Goal: Task Accomplishment & Management: Complete application form

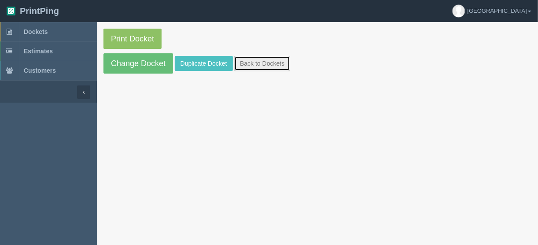
click at [251, 64] on link "Back to Dockets" at bounding box center [262, 63] width 56 height 15
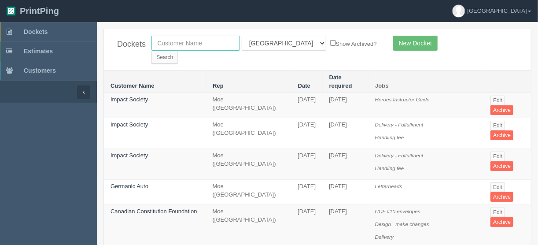
click at [164, 43] on input "text" at bounding box center [196, 43] width 89 height 15
type input "n"
type input "united c"
click at [280, 41] on select "All Users [PERSON_NAME] Test 1 [PERSON_NAME] [PERSON_NAME] [PERSON_NAME] France…" at bounding box center [284, 43] width 85 height 15
select select
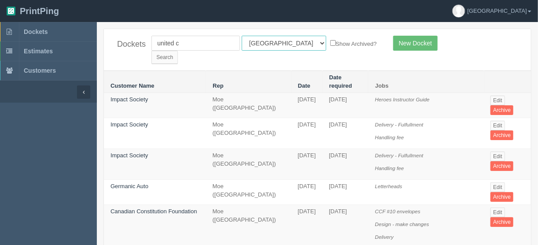
click at [242, 36] on select "All Users [PERSON_NAME] Test 1 [PERSON_NAME] [PERSON_NAME] [PERSON_NAME] France…" at bounding box center [284, 43] width 85 height 15
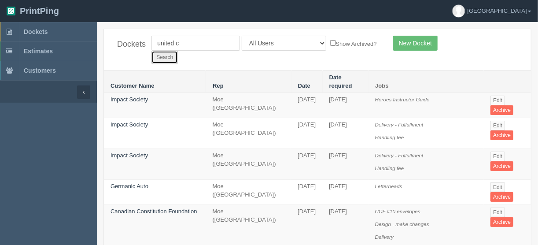
click at [178, 51] on input "Search" at bounding box center [165, 57] width 26 height 13
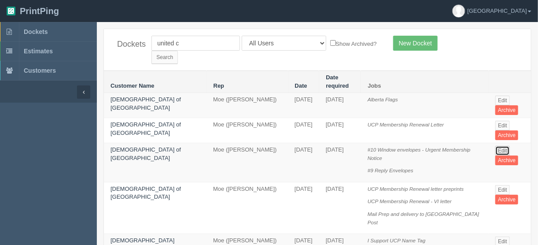
click at [496, 146] on link "Edit" at bounding box center [503, 151] width 15 height 10
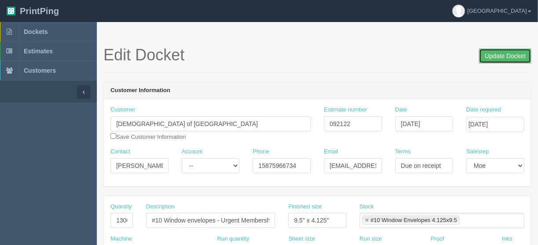
click at [505, 53] on input "Update Docket" at bounding box center [505, 55] width 52 height 15
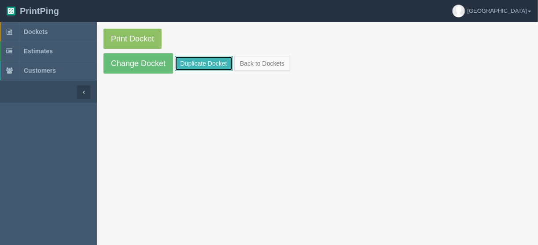
click at [198, 60] on link "Duplicate Docket" at bounding box center [204, 63] width 58 height 15
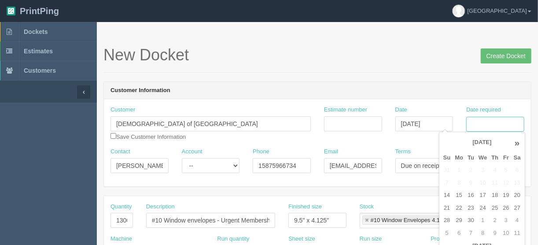
click at [493, 124] on input "Date required" at bounding box center [495, 124] width 58 height 15
click at [468, 209] on td "23" at bounding box center [471, 208] width 11 height 13
click at [510, 205] on td "26" at bounding box center [506, 208] width 11 height 13
type input "[DATE]"
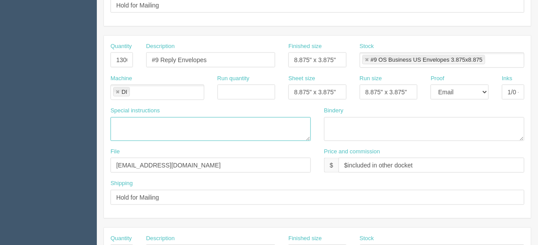
scroll to position [0, 0]
click at [115, 122] on textarea at bounding box center [211, 129] width 200 height 24
type textarea "PO to Factor Forms:"
drag, startPoint x: 111, startPoint y: 59, endPoint x: 159, endPoint y: 55, distance: 47.7
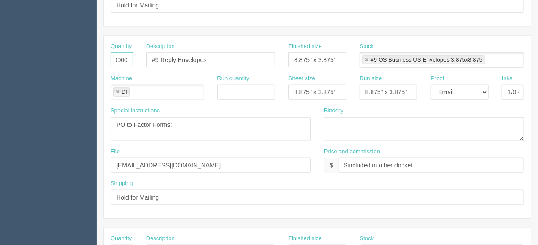
click at [159, 55] on div "Quantity 13000 Description #9 Reply Envelopes Finished size 8.875" x 3.875" Sto…" at bounding box center [317, 58] width 427 height 32
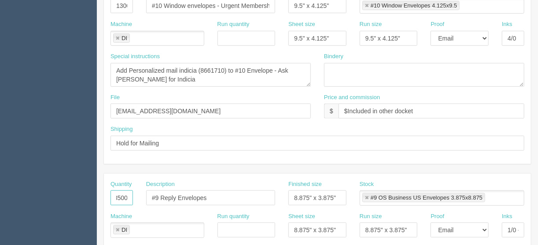
scroll to position [176, 0]
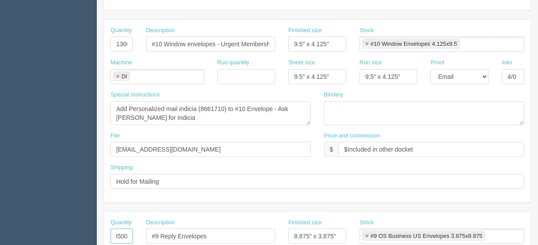
type input "18500"
drag, startPoint x: 115, startPoint y: 39, endPoint x: 168, endPoint y: 54, distance: 55.7
click at [175, 44] on div "Quantity 13000 Description #10 Window envelopes - Urgent Membership Notice Fini…" at bounding box center [317, 42] width 427 height 32
type input "18500"
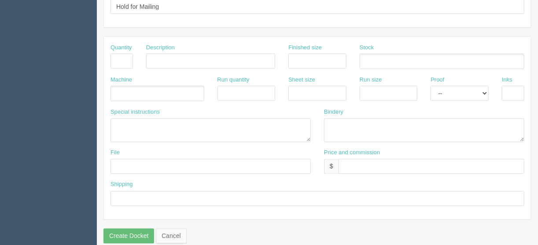
scroll to position [550, 0]
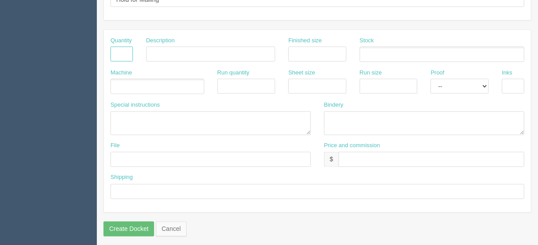
drag, startPoint x: 115, startPoint y: 47, endPoint x: 120, endPoint y: 51, distance: 6.3
click at [115, 47] on input "text" at bounding box center [122, 54] width 22 height 15
type input "1"
type input "Design"
click at [130, 80] on ul at bounding box center [158, 86] width 94 height 15
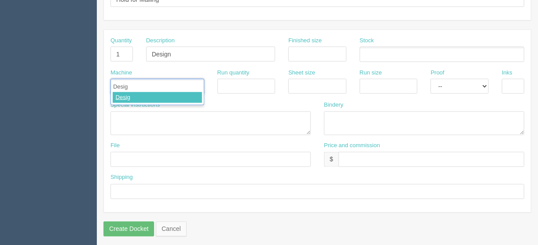
type input "Design"
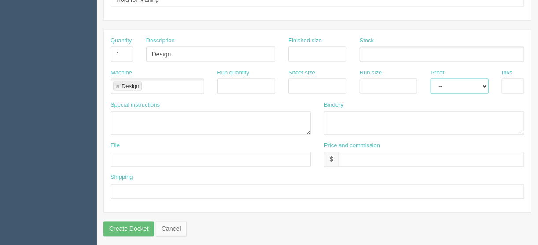
click at [485, 82] on select "-- Email Hard Copy" at bounding box center [460, 86] width 58 height 15
select select "Email"
click at [431, 79] on select "-- Email Hard Copy" at bounding box center [460, 86] width 58 height 15
click at [358, 155] on input "text" at bounding box center [432, 159] width 186 height 15
type input "$Included above"
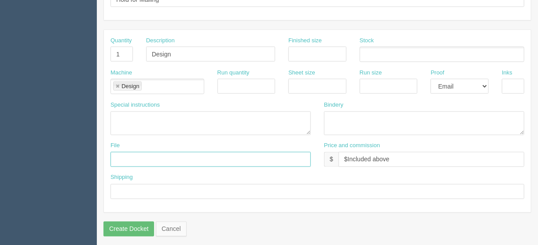
click at [120, 152] on input "text" at bounding box center [211, 159] width 200 height 15
drag, startPoint x: 174, startPoint y: 154, endPoint x: 143, endPoint y: 171, distance: 35.7
type input "Client files > June 2025 + files@allrush.ca"
click at [115, 113] on textarea at bounding box center [211, 123] width 200 height 24
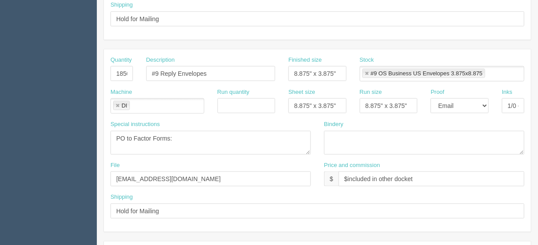
scroll to position [268, 0]
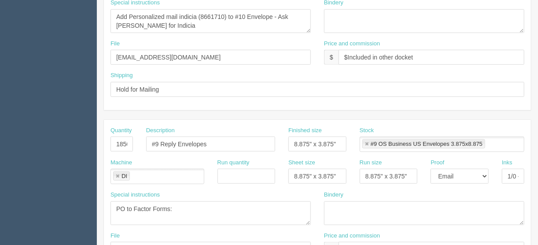
type textarea "Resize 9" x 6" envelope to a #10"
drag, startPoint x: 142, startPoint y: 22, endPoint x: 108, endPoint y: 15, distance: 35.1
click at [108, 15] on div "Special instructions Add Personalized mail indicia (8661710) to #10 Envelope - …" at bounding box center [211, 19] width 214 height 41
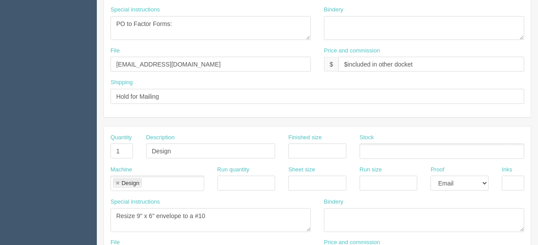
scroll to position [480, 0]
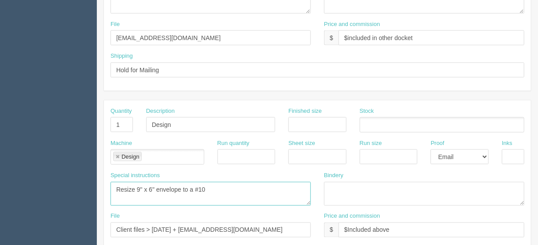
click at [214, 182] on textarea "Resize 9" x 6" envelope to a #10" at bounding box center [211, 194] width 200 height 24
paste textarea "Add Personalized mail indicia (8661710) to #10 Envelope - Ask Amy for Indicia"
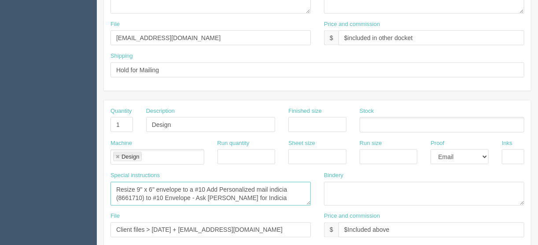
click at [206, 183] on textarea "Resize 9" x 6" envelope to a #10 Add Personalized mail indicia (8661710) to #10…" at bounding box center [211, 194] width 200 height 24
drag, startPoint x: 189, startPoint y: 193, endPoint x: 146, endPoint y: 193, distance: 43.6
click at [146, 193] on textarea "Resize 9" x 6" envelope to a #10 + Add Personalized mail indicia (8661710) to #…" at bounding box center [211, 194] width 200 height 24
drag, startPoint x: 209, startPoint y: 195, endPoint x: 146, endPoint y: 200, distance: 62.7
click at [146, 200] on textarea "Resize 9" x 6" envelope to a #10 + Add Personalized mail indicia (8661710) - As…" at bounding box center [211, 194] width 200 height 24
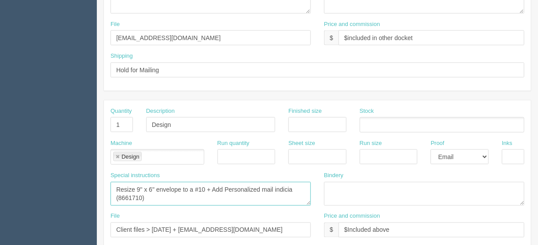
type textarea "Resize 9" x 6" envelope to a #10 + Add Personalized mail indicia (8661710)"
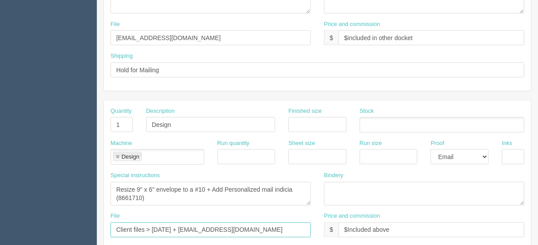
click at [180, 226] on input "Client files > June 2025 + files@allrush.ca" at bounding box center [211, 229] width 200 height 15
click at [258, 222] on input "Client files > June 2025 for #9 + files@allrush.ca" at bounding box center [211, 229] width 200 height 15
type input "Client files > June 2025 for #9 + files@allrush.ca for #10"
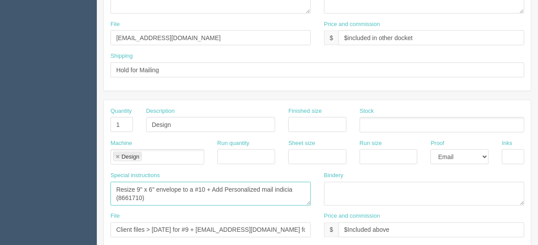
click at [161, 193] on textarea "Resize 9" x 6" envelope to a #10 + Add Personalized mail indicia (8661710)" at bounding box center [211, 194] width 200 height 24
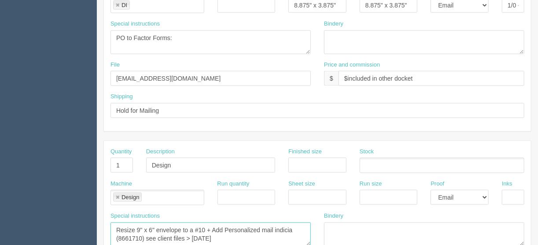
scroll to position [374, 0]
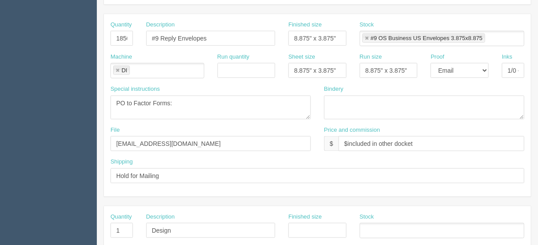
type textarea "Resize 9" x 6" envelope to a #10 + Add Personalized mail indicia (8661710) see …"
drag, startPoint x: 161, startPoint y: 138, endPoint x: 78, endPoint y: 135, distance: 83.3
click at [79, 129] on section "Dockets Estimates Customers" at bounding box center [269, 37] width 538 height 778
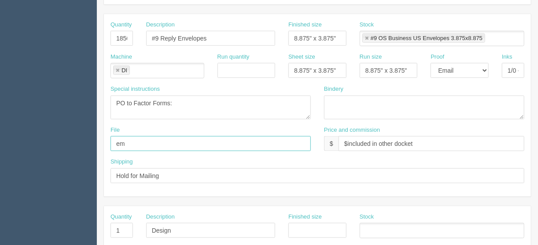
type input "Emailed to vendor"
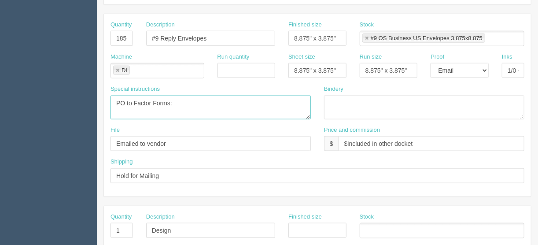
click at [180, 96] on textarea "PO to Factor Forms:" at bounding box center [211, 108] width 200 height 24
click at [177, 96] on textarea "PO to Factor Forms:" at bounding box center [211, 108] width 200 height 24
drag, startPoint x: 182, startPoint y: 97, endPoint x: 66, endPoint y: 100, distance: 116.8
click at [70, 99] on section "Dockets Estimates Customers" at bounding box center [269, 37] width 538 height 778
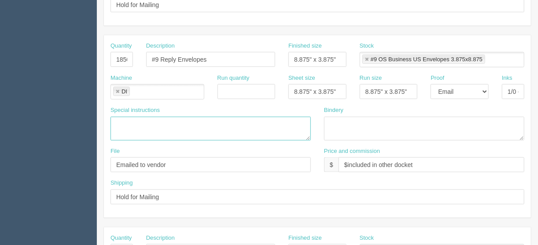
scroll to position [304, 0]
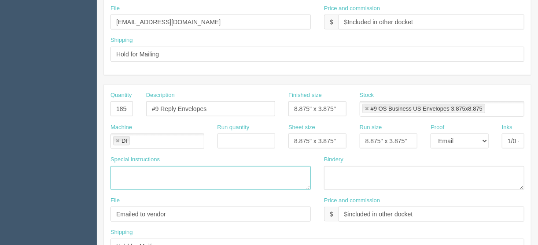
click at [116, 138] on link at bounding box center [117, 141] width 5 height 6
drag, startPoint x: 507, startPoint y: 138, endPoint x: 544, endPoint y: 141, distance: 37.1
click at [538, 141] on html "PrintPing France Edit account ( france@allrush.ca ) Logout Dockets Estimates" at bounding box center [269, 96] width 538 height 800
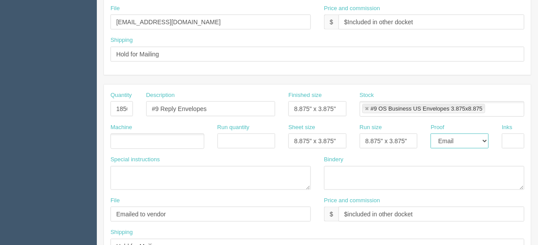
click at [486, 137] on select "-- Email Hard Copy" at bounding box center [460, 140] width 58 height 15
select select
click at [431, 133] on select "-- Email Hard Copy" at bounding box center [460, 140] width 58 height 15
drag, startPoint x: 361, startPoint y: 137, endPoint x: 425, endPoint y: 138, distance: 64.3
click at [425, 138] on div "Machine Run quantity Sheet size 8.875" x 3.875" Run size 8.875" x 3.875" Proof …" at bounding box center [317, 139] width 427 height 32
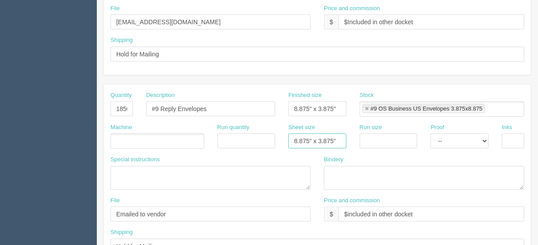
drag, startPoint x: 289, startPoint y: 137, endPoint x: 360, endPoint y: 137, distance: 70.5
click at [360, 137] on div "Machine Run quantity Sheet size 8.875" x 3.875" Run size Proof -- Email Hard Co…" at bounding box center [317, 139] width 427 height 32
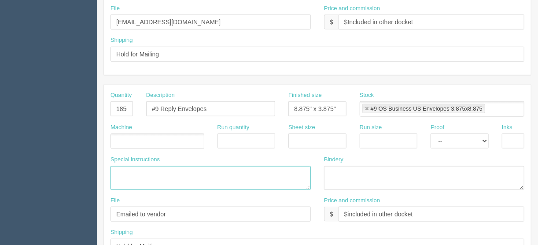
click at [202, 170] on textarea at bounding box center [211, 178] width 200 height 24
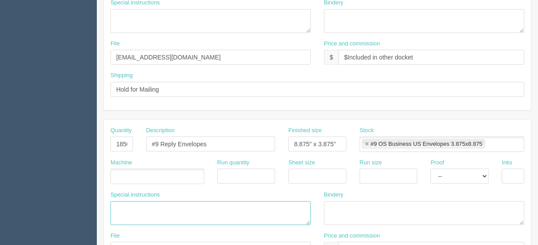
scroll to position [198, 0]
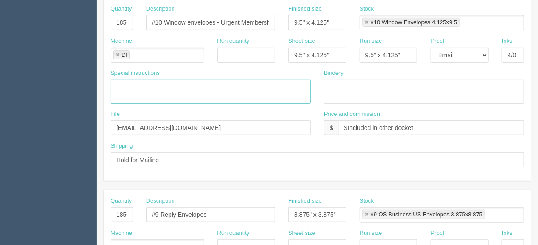
click at [163, 84] on textarea "Add Personalized mail indicia (8661710) to #10 Envelope - Ask Amy for Indicia" at bounding box center [211, 92] width 200 height 24
paste textarea "8.875" x 3.875""
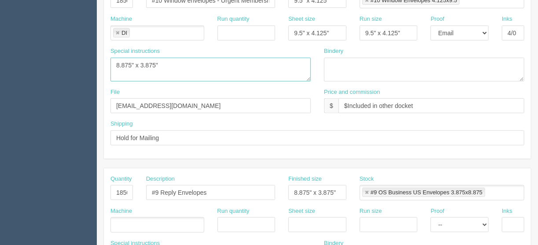
scroll to position [304, 0]
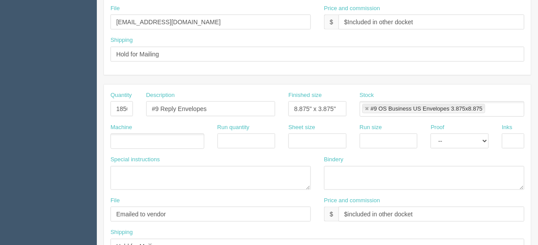
type textarea "8.875" x 3.875""
click at [338, 106] on input "8.875" x 3.875"" at bounding box center [318, 108] width 58 height 15
click at [366, 106] on link at bounding box center [366, 109] width 5 height 6
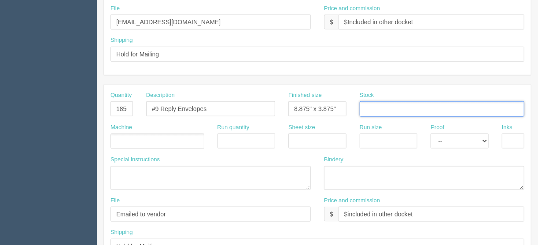
click at [122, 141] on ul at bounding box center [158, 140] width 94 height 15
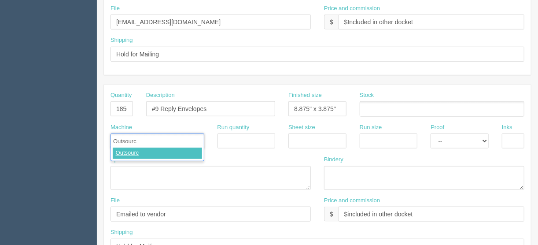
type input "Outsource"
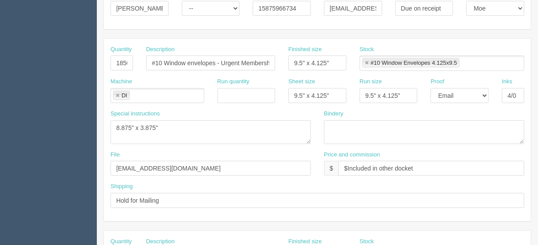
scroll to position [127, 0]
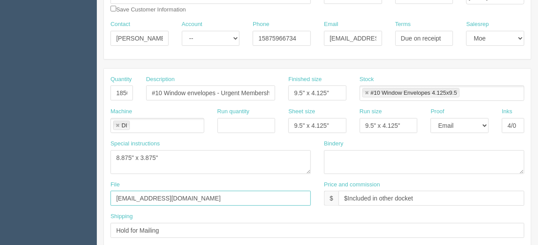
drag, startPoint x: 177, startPoint y: 198, endPoint x: 70, endPoint y: 196, distance: 107.0
type input "Emailed to vendor"
click at [115, 123] on link at bounding box center [117, 126] width 5 height 6
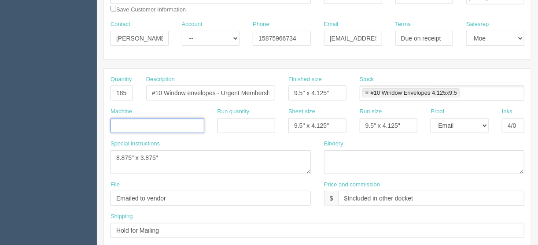
click at [367, 91] on link at bounding box center [366, 93] width 5 height 6
drag, startPoint x: 341, startPoint y: 122, endPoint x: 244, endPoint y: 133, distance: 97.4
click at [245, 133] on div "Machine Run quantity Sheet size 9.5" x 4.125" Run size 9.5" x 4.125" Proof -- E…" at bounding box center [317, 123] width 427 height 32
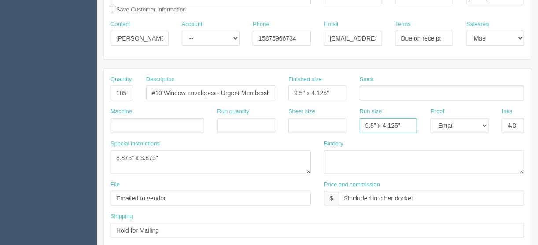
drag, startPoint x: 403, startPoint y: 121, endPoint x: 329, endPoint y: 132, distance: 74.4
click at [332, 128] on div "Machine Run quantity Sheet size Run size 9.5" x 4.125" Proof -- Email Hard Copy…" at bounding box center [317, 123] width 427 height 32
click at [485, 123] on select "-- Email Hard Copy" at bounding box center [460, 125] width 58 height 15
select select
click at [431, 118] on select "-- Email Hard Copy" at bounding box center [460, 125] width 58 height 15
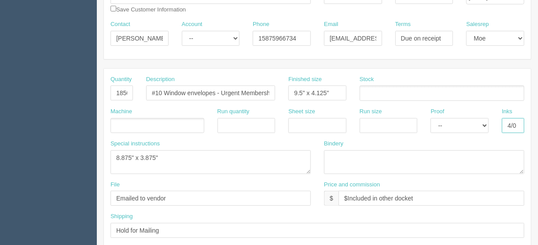
drag, startPoint x: 508, startPoint y: 125, endPoint x: 534, endPoint y: 121, distance: 25.9
click at [125, 122] on ul at bounding box center [158, 125] width 94 height 15
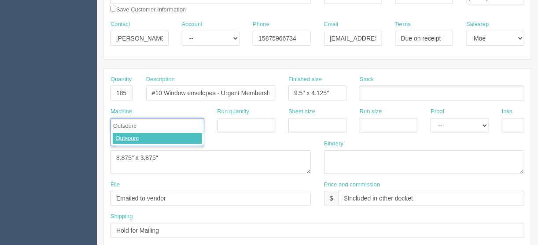
type input "Outsource"
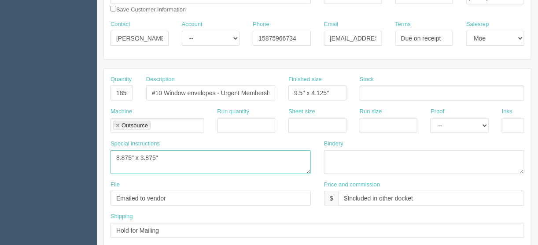
click at [115, 154] on textarea "Add Personalized mail indicia (8661710) to #10 Envelope - Ask Amy for Indicia" at bounding box center [211, 162] width 200 height 24
click at [278, 154] on textarea "Add Personalized mail indicia (8661710) to #10 Envelope - Ask Amy for Indicia" at bounding box center [211, 162] width 200 height 24
click at [201, 155] on textarea "Add Personalized mail indicia (8661710) to #10 Envelope - Ask Amy for Indicia" at bounding box center [211, 162] width 200 height 24
click at [164, 163] on textarea "Add Personalized mail indicia (8661710) to #10 Envelope - Ask Amy for Indicia" at bounding box center [211, 162] width 200 height 24
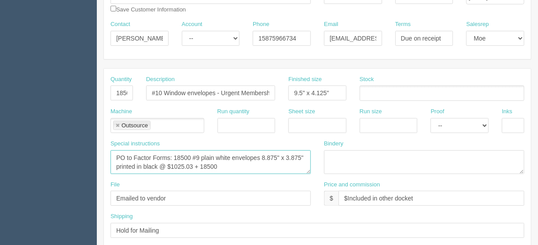
drag, startPoint x: 192, startPoint y: 163, endPoint x: 175, endPoint y: 155, distance: 18.9
click at [175, 155] on textarea "Add Personalized mail indicia (8661710) to #10 Envelope - Ask Amy for Indicia" at bounding box center [211, 162] width 200 height 24
click at [227, 165] on textarea "Add Personalized mail indicia (8661710) to #10 Envelope - Ask Amy for Indicia" at bounding box center [211, 162] width 200 height 24
paste textarea "18500 #9 plain white envelopes 8.875" x 3.875" printed in black @ $1025.03"
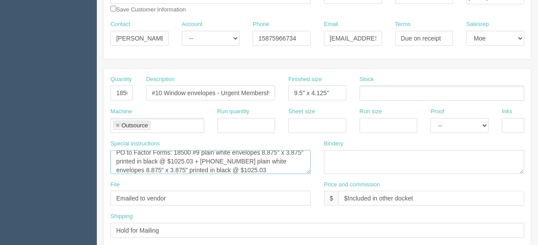
click at [255, 160] on textarea "Add Personalized mail indicia (8661710) to #10 Envelope - Ask Amy for Indicia" at bounding box center [211, 162] width 200 height 24
drag, startPoint x: 262, startPoint y: 157, endPoint x: 251, endPoint y: 161, distance: 12.0
click at [251, 161] on textarea "Add Personalized mail indicia (8661710) to #10 Envelope - Ask Amy for Indicia" at bounding box center [211, 162] width 200 height 24
click at [116, 169] on textarea "Add Personalized mail indicia (8661710) to #10 Envelope - Ask Amy for Indicia" at bounding box center [211, 162] width 200 height 24
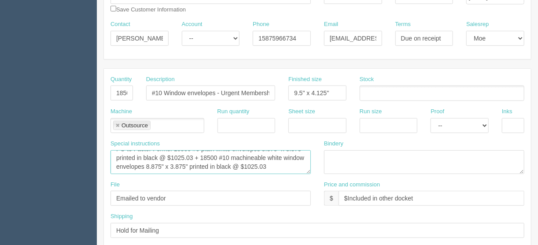
drag, startPoint x: 207, startPoint y: 167, endPoint x: 169, endPoint y: 166, distance: 38.3
click at [169, 166] on textarea "Add Personalized mail indicia (8661710) to #10 Envelope - Ask Amy for Indicia" at bounding box center [211, 162] width 200 height 24
click at [248, 163] on textarea "Add Personalized mail indicia (8661710) to #10 Envelope - Ask Amy for Indicia" at bounding box center [211, 162] width 200 height 24
click at [149, 166] on textarea "Add Personalized mail indicia (8661710) to #10 Envelope - Ask Amy for Indicia" at bounding box center [211, 162] width 200 height 24
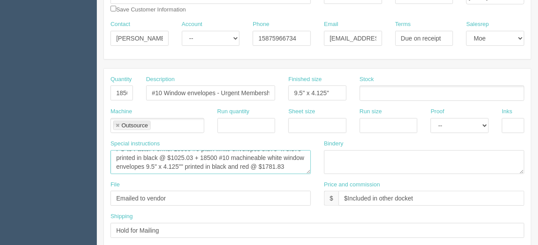
type textarea "PO to Factor Forms: 18500 #9 plain white envelopes 8.875" x 3.875" printed in b…"
drag, startPoint x: 220, startPoint y: 90, endPoint x: 279, endPoint y: 100, distance: 60.3
click at [287, 99] on div "Quantity 18500 Description #10 Window envelopes - Urgent Membership Notice Fini…" at bounding box center [317, 91] width 427 height 32
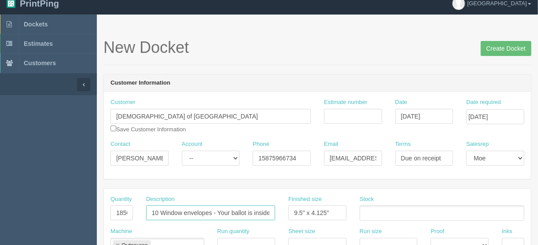
scroll to position [0, 0]
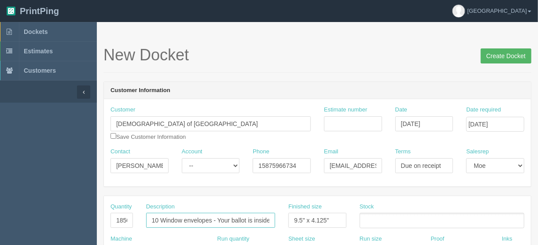
type input "#10 Window envelopes - Your ballot is inside"
click at [503, 52] on input "Create Docket" at bounding box center [506, 55] width 51 height 15
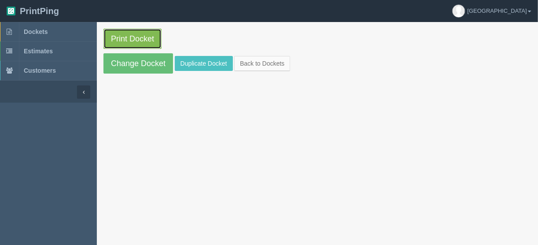
click at [131, 39] on link "Print Docket" at bounding box center [133, 39] width 58 height 20
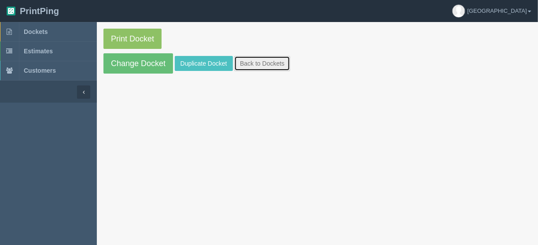
click at [243, 62] on link "Back to Dockets" at bounding box center [262, 63] width 56 height 15
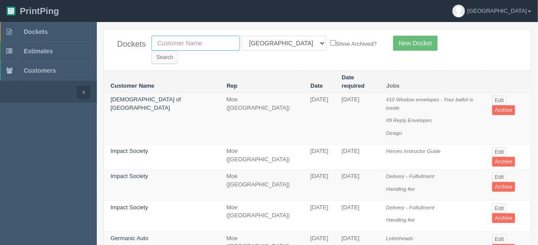
click at [177, 40] on input "text" at bounding box center [196, 43] width 89 height 15
type input "united c"
click at [280, 43] on select "All Users Ali Ali Test 1 Aly Amy Ankit Arif Brandon Dan France Greg Jim Mark Ma…" at bounding box center [284, 43] width 85 height 15
select select
click at [242, 36] on select "All Users Ali Ali Test 1 Aly Amy Ankit Arif Brandon Dan France Greg Jim Mark Ma…" at bounding box center [284, 43] width 85 height 15
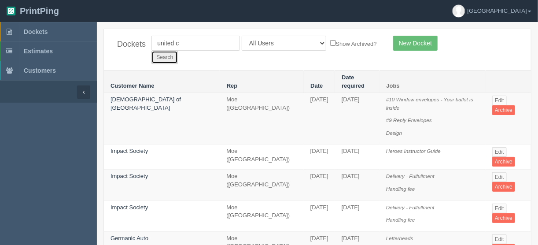
click at [178, 51] on input "Search" at bounding box center [165, 57] width 26 height 13
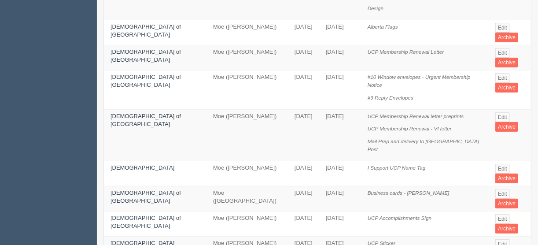
scroll to position [106, 0]
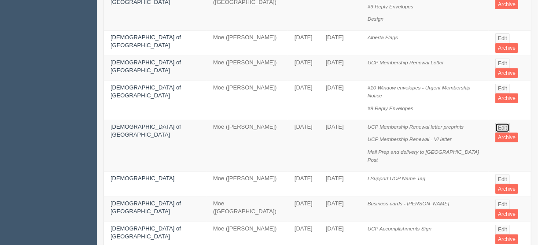
click at [498, 123] on link "Edit" at bounding box center [503, 128] width 15 height 10
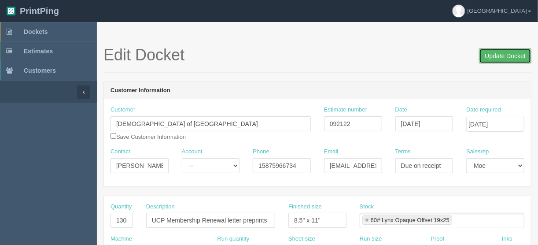
click at [509, 54] on input "Update Docket" at bounding box center [505, 55] width 52 height 15
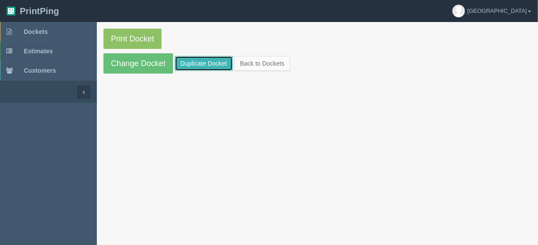
click at [206, 62] on link "Duplicate Docket" at bounding box center [204, 63] width 58 height 15
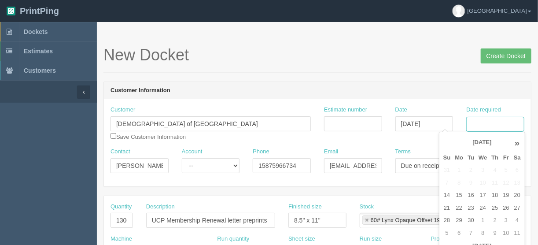
click at [498, 120] on input "Date required" at bounding box center [495, 124] width 58 height 15
click at [470, 222] on td "30" at bounding box center [471, 220] width 11 height 13
type input "[DATE]"
click at [354, 123] on input "Estimate number" at bounding box center [353, 123] width 58 height 15
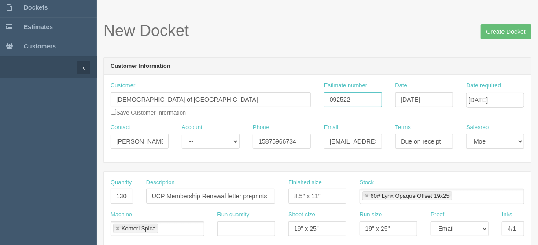
scroll to position [35, 0]
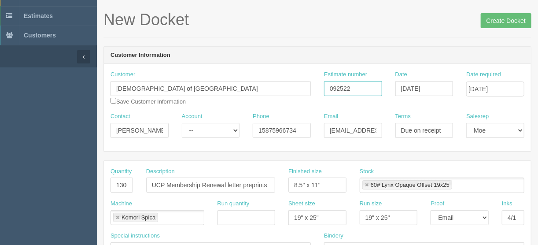
type input "092522"
click at [122, 185] on input "13000" at bounding box center [122, 185] width 22 height 15
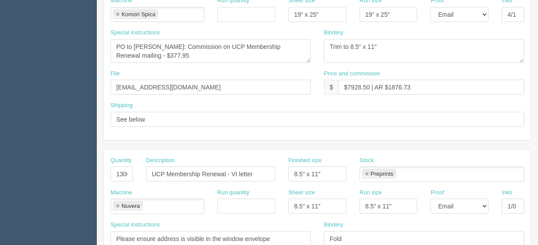
scroll to position [247, 0]
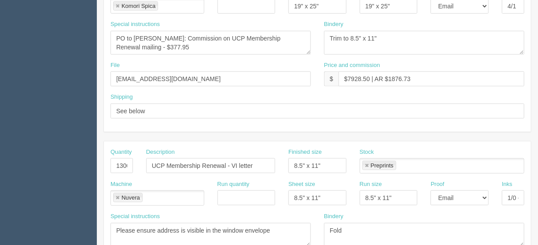
type input "18000"
click at [122, 163] on input "13000" at bounding box center [122, 165] width 22 height 15
type input "18000"
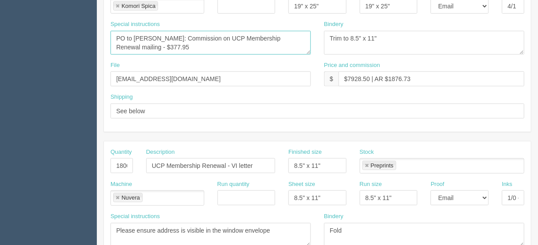
drag, startPoint x: 163, startPoint y: 45, endPoint x: 144, endPoint y: 46, distance: 18.5
click at [144, 46] on textarea "PO to Robin Schorn: Commission on UCP Membership Renewal mailing - $377.95" at bounding box center [211, 43] width 200 height 24
drag, startPoint x: 292, startPoint y: 36, endPoint x: 234, endPoint y: 35, distance: 57.7
click at [234, 35] on textarea "PO to Robin Schorn: Commission on UCP Membership Renewal mailing - $377.95" at bounding box center [211, 43] width 200 height 24
drag, startPoint x: 294, startPoint y: 35, endPoint x: 233, endPoint y: 35, distance: 61.2
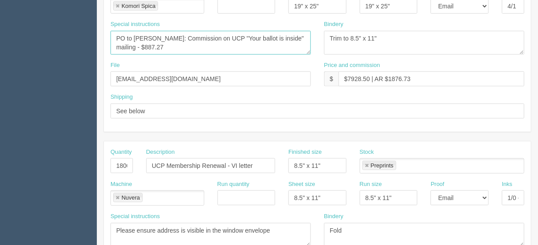
click at [233, 35] on textarea "PO to Robin Schorn: Commission on UCP Membership Renewal mailing - $377.95" at bounding box center [211, 43] width 200 height 24
type textarea "PO to Robin Schorn: Commission on UCP "Your ballot is inside" mailing - $887.27"
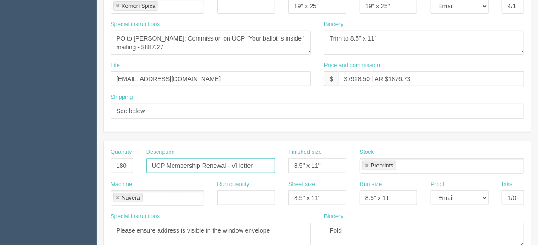
drag, startPoint x: 225, startPoint y: 162, endPoint x: 167, endPoint y: 167, distance: 57.9
click at [167, 167] on input "UCP Membership Renewal - VI letter" at bounding box center [210, 165] width 129 height 15
paste input ""Your ballot is inside""
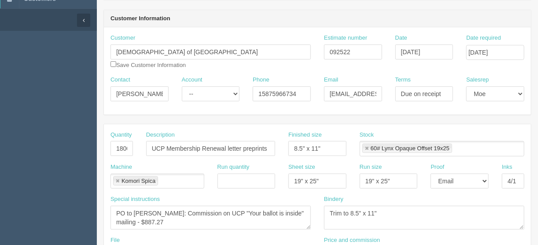
scroll to position [70, 0]
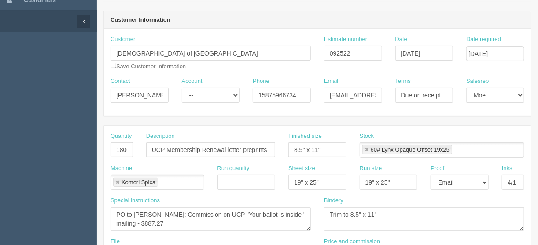
type input "UCP "Your ballot is inside" - VI letter"
drag, startPoint x: 226, startPoint y: 149, endPoint x: 167, endPoint y: 150, distance: 58.6
click at [167, 150] on input "UCP Membership Renewal letter preprints" at bounding box center [210, 149] width 129 height 15
paste input ""Your ballot is inside""
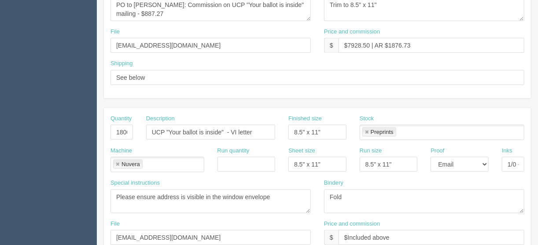
scroll to position [268, 0]
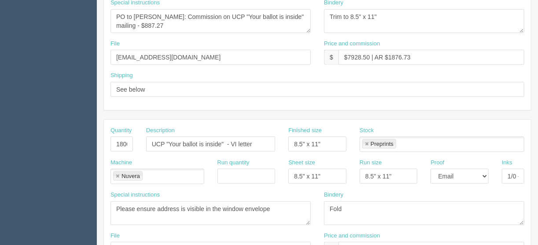
type input "UCP "Your ballot is inside" letter preprints"
drag, startPoint x: 369, startPoint y: 57, endPoint x: 348, endPoint y: 56, distance: 20.7
click at [348, 56] on input "$7928.50 | AR $1876.73" at bounding box center [432, 57] width 186 height 15
drag, startPoint x: 424, startPoint y: 55, endPoint x: 400, endPoint y: 63, distance: 25.4
click at [392, 57] on input "$18632.66 | AR $1876.73" at bounding box center [432, 57] width 186 height 15
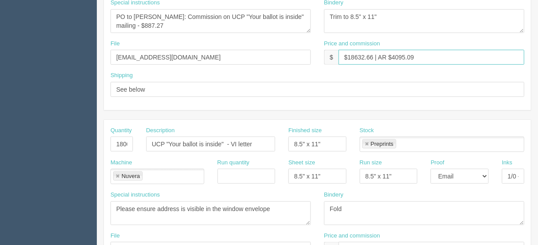
type input "$18632.66 | AR $4095.09"
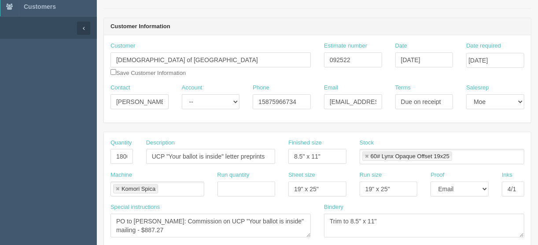
scroll to position [127, 0]
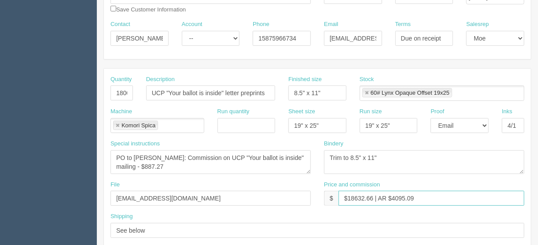
click at [118, 123] on link at bounding box center [117, 126] width 5 height 6
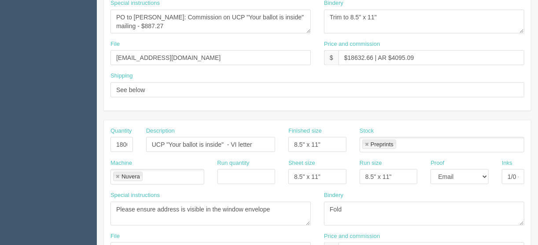
scroll to position [268, 0]
click at [117, 174] on link at bounding box center [117, 177] width 5 height 6
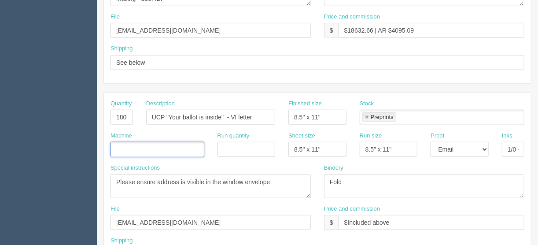
scroll to position [339, 0]
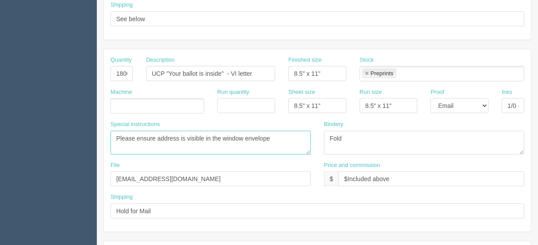
click at [181, 143] on textarea "Please ensure address is visible in the window envelope" at bounding box center [211, 143] width 200 height 24
drag, startPoint x: 173, startPoint y: 207, endPoint x: 175, endPoint y: 202, distance: 5.7
click at [173, 207] on input "Hold for Mail" at bounding box center [318, 211] width 414 height 15
click at [133, 102] on ul at bounding box center [158, 105] width 94 height 15
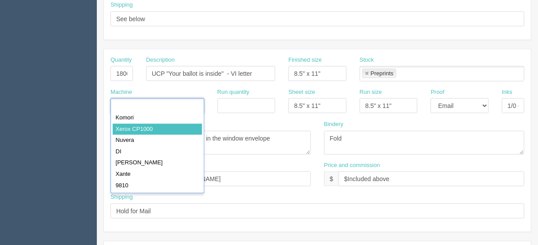
type input "Xerox CP1000"
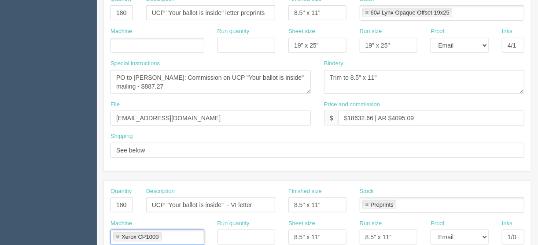
scroll to position [198, 0]
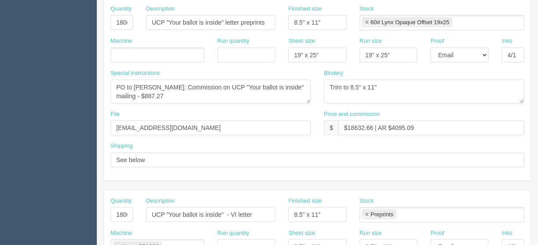
click at [129, 52] on ul at bounding box center [158, 55] width 94 height 15
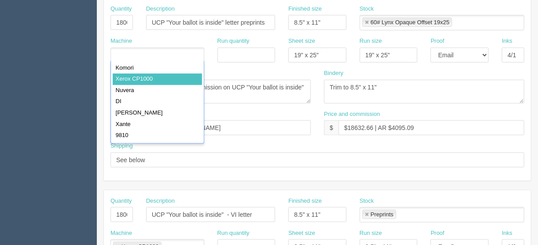
type input "Xerox CP1000"
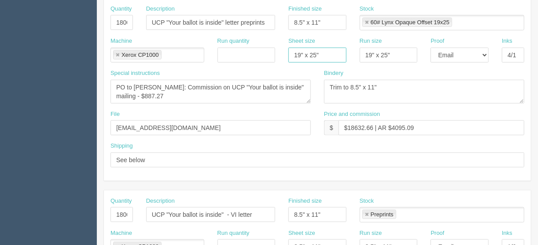
drag, startPoint x: 333, startPoint y: 50, endPoint x: 255, endPoint y: 48, distance: 77.6
click at [255, 48] on div "Machine Xerox CP1000 Xerox CP1000 Run quantity Sheet size 19" x 25" Run size 19…" at bounding box center [317, 53] width 427 height 32
type input "12" x 18""
drag, startPoint x: 397, startPoint y: 48, endPoint x: 331, endPoint y: 53, distance: 66.3
click at [333, 53] on div "Machine Xerox CP1000 Xerox CP1000 Run quantity Sheet size 12" x 18" Run size 19…" at bounding box center [317, 53] width 427 height 32
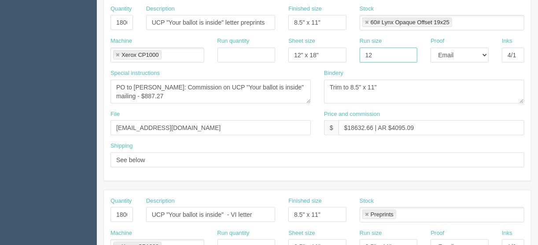
type input "12" x 18""
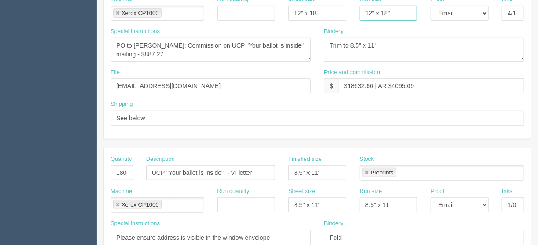
scroll to position [268, 0]
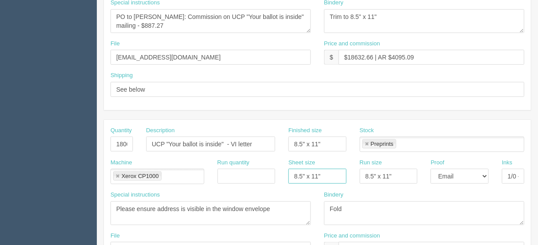
drag, startPoint x: 322, startPoint y: 172, endPoint x: 278, endPoint y: 170, distance: 44.1
click at [287, 170] on div "Sheet size 8.5" x 11"" at bounding box center [317, 175] width 71 height 32
type input "12" x 18""
drag, startPoint x: 396, startPoint y: 174, endPoint x: 329, endPoint y: 180, distance: 67.7
click at [329, 180] on div "Machine Xerox CP1000 Xerox CP1000 Run quantity Sheet size 12" x 18" Run size 8.…" at bounding box center [317, 175] width 427 height 32
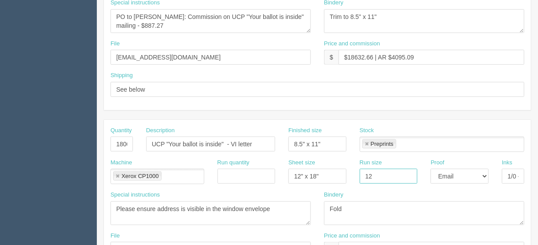
type input "12" x 18""
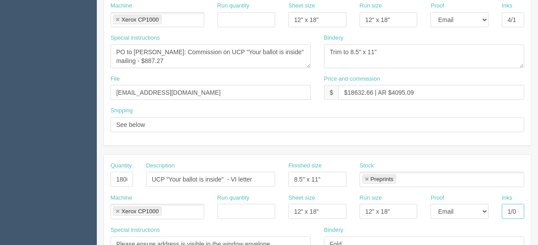
scroll to position [0, 30]
drag, startPoint x: 505, startPoint y: 208, endPoint x: 557, endPoint y: 204, distance: 52.2
click at [538, 204] on html "PrintPing France Edit account ( france@allrush.ca ) Logout Dockets Estimates" at bounding box center [269, 167] width 538 height 800
type input "4/4"
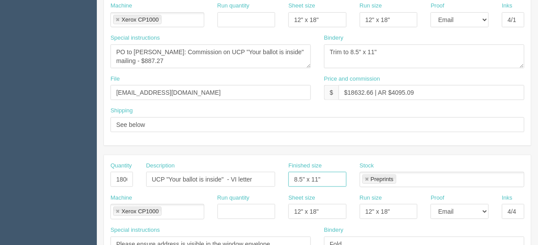
drag, startPoint x: 322, startPoint y: 176, endPoint x: 315, endPoint y: 176, distance: 7.5
click at [315, 176] on input "8.5" x 11"" at bounding box center [318, 179] width 58 height 15
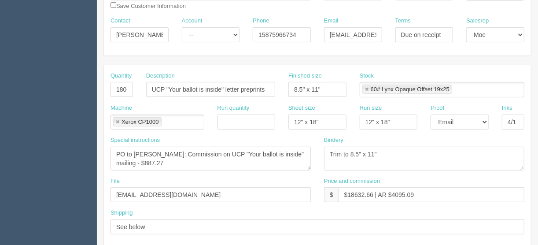
scroll to position [127, 0]
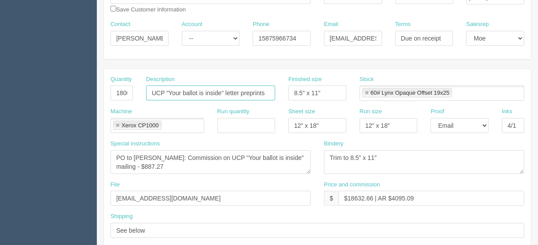
click at [166, 90] on input "UCP "Your ballot is inside" letter preprints" at bounding box center [210, 92] width 129 height 15
drag, startPoint x: 243, startPoint y: 92, endPoint x: 307, endPoint y: 98, distance: 63.7
click at [304, 96] on div "Quantity 18000 Description UCP letters "Your ballot is inside" letter preprints…" at bounding box center [317, 91] width 427 height 32
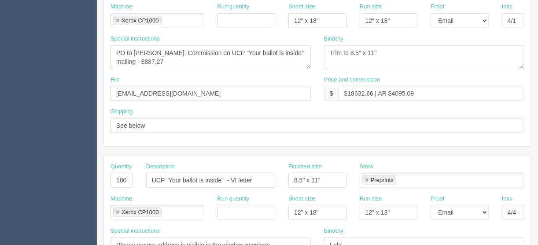
scroll to position [233, 0]
type input "UCP letters "Your ballot is inside""
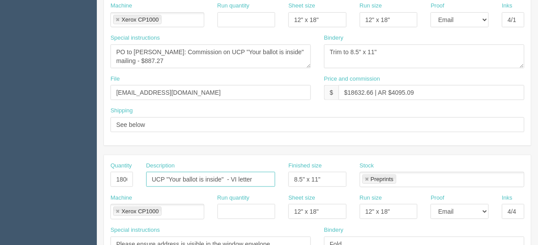
click at [166, 176] on input "UCP "Your ballot is inside" - VI letter" at bounding box center [210, 179] width 129 height 15
drag, startPoint x: 241, startPoint y: 178, endPoint x: 291, endPoint y: 178, distance: 49.8
click at [296, 179] on div "Quantity 18000 Description UCP reply "Your ballot is inside" - VI letter Finish…" at bounding box center [317, 178] width 427 height 32
type input "UCP reply "Your ballot is inside""
click at [317, 174] on input "8.5" x 11"" at bounding box center [318, 179] width 58 height 15
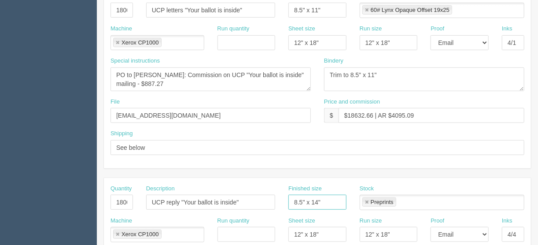
scroll to position [198, 0]
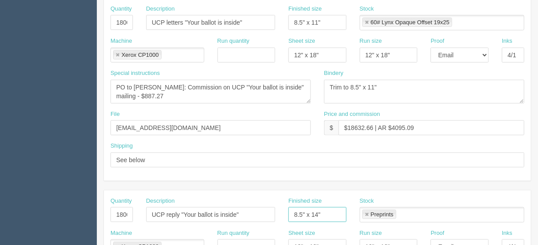
type input "8.5" x 14""
click at [366, 20] on link at bounding box center [366, 23] width 5 height 6
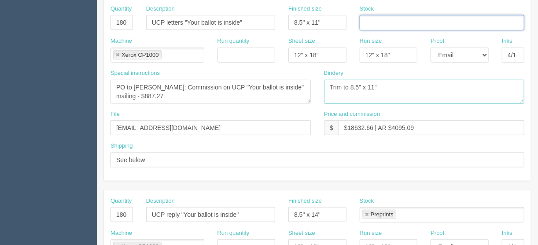
click at [405, 85] on textarea "Trim to 8.5" x 11"" at bounding box center [424, 92] width 200 height 24
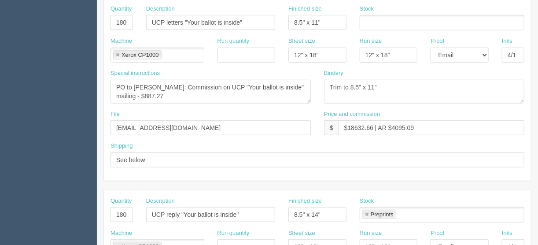
click at [381, 19] on ul at bounding box center [442, 22] width 165 height 15
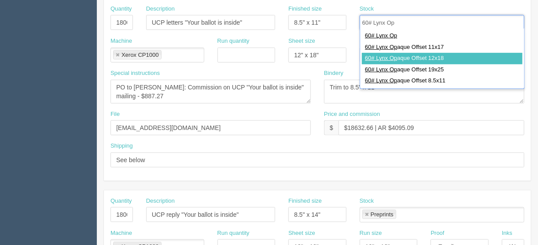
type input "60# Lynx Op"
type input "60# Lynx Opaque Offset 12x18"
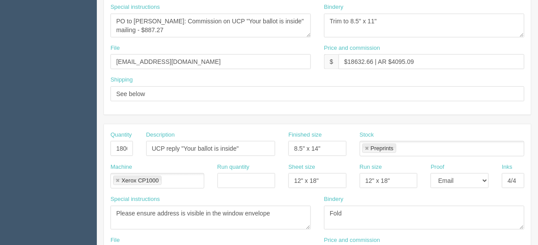
scroll to position [268, 0]
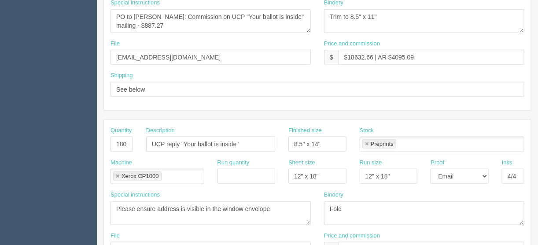
click at [367, 141] on link at bounding box center [366, 144] width 5 height 6
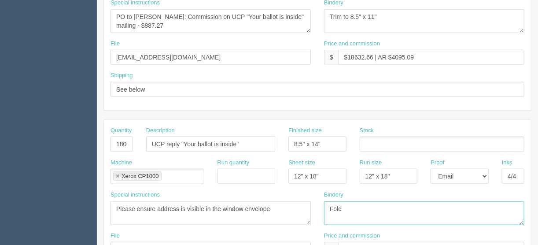
click at [359, 210] on textarea "Fold" at bounding box center [424, 213] width 200 height 24
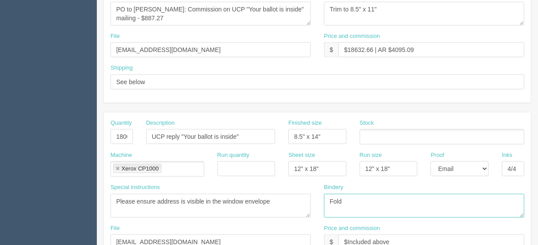
scroll to position [304, 0]
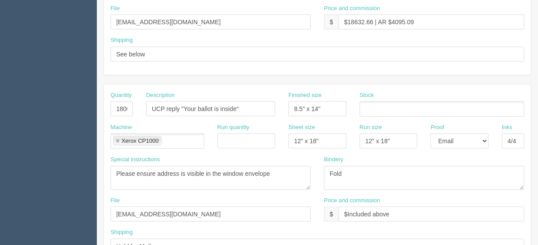
click at [372, 107] on ul at bounding box center [442, 108] width 165 height 15
drag, startPoint x: 347, startPoint y: 170, endPoint x: 359, endPoint y: 139, distance: 32.8
click at [376, 108] on ul at bounding box center [442, 108] width 165 height 15
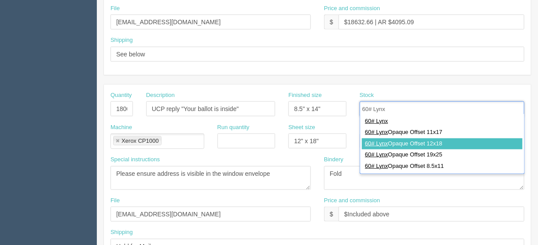
type input "60# Lynx"
type input "60# Lynx Opaque Offset 12x18"
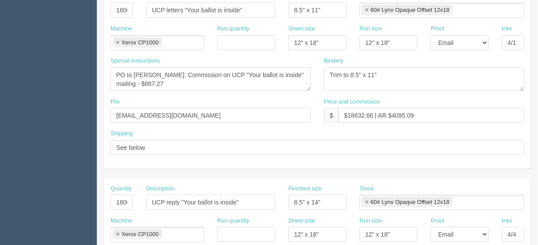
scroll to position [198, 0]
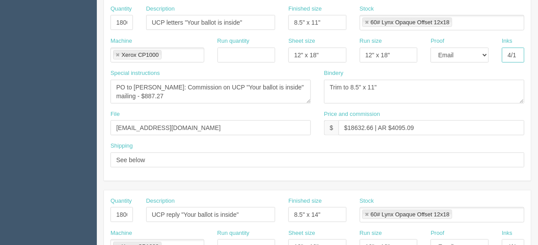
click at [518, 52] on input "4/1" at bounding box center [513, 55] width 22 height 15
type input "4/1 + VI"
drag, startPoint x: 379, startPoint y: 85, endPoint x: 351, endPoint y: 85, distance: 28.2
click at [351, 85] on textarea "Trim to 8.5" x 11"" at bounding box center [424, 92] width 200 height 24
type textarea "Trim to size"
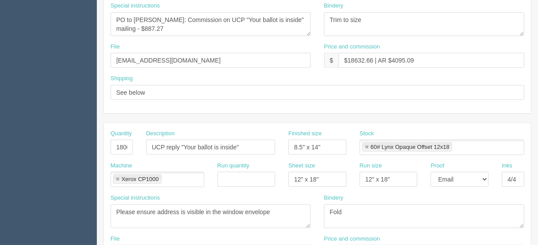
scroll to position [304, 0]
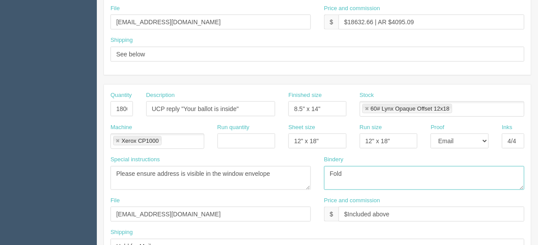
drag, startPoint x: 355, startPoint y: 171, endPoint x: 322, endPoint y: 171, distance: 33.5
click at [322, 171] on div "Bindery Fold" at bounding box center [425, 175] width 214 height 41
click at [521, 135] on input "4/4" at bounding box center [513, 140] width 22 height 15
type input "4/4 + VI"
drag, startPoint x: 348, startPoint y: 172, endPoint x: 322, endPoint y: 168, distance: 26.2
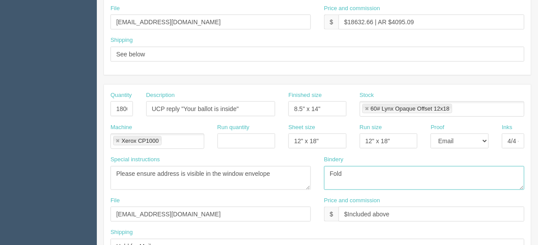
click at [322, 168] on div "Bindery Fold" at bounding box center [425, 175] width 214 height 41
type textarea "Trim to size and fold"
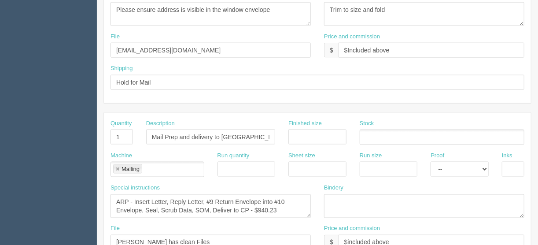
scroll to position [480, 0]
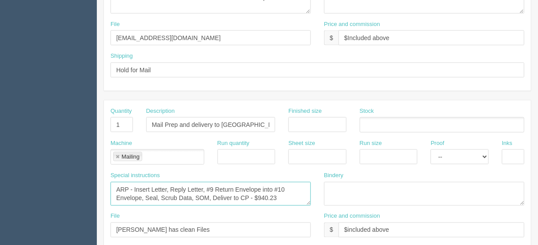
drag, startPoint x: 281, startPoint y: 195, endPoint x: 257, endPoint y: 192, distance: 23.9
click at [257, 192] on textarea "ARP - Insert Letter, Reply Letter, #9 Return Envelope into #10 Envelope, Seal, …" at bounding box center [211, 194] width 200 height 24
drag, startPoint x: 205, startPoint y: 185, endPoint x: 133, endPoint y: 186, distance: 71.4
click at [133, 186] on textarea "ARP - Insert Letter, Reply Letter, #9 Return Envelope into #10 Envelope, Seal, …" at bounding box center [211, 194] width 200 height 24
type textarea "ARP - Match letter to reply and insert with #9 Return Envelope into #10 Envelop…"
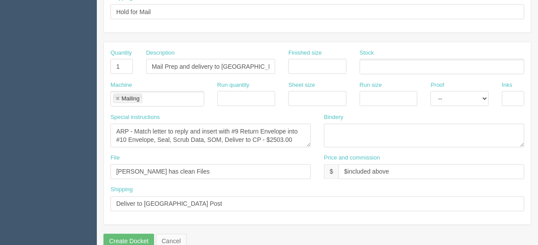
scroll to position [550, 0]
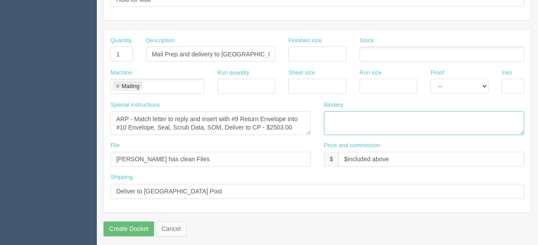
click at [336, 115] on textarea at bounding box center [424, 123] width 200 height 24
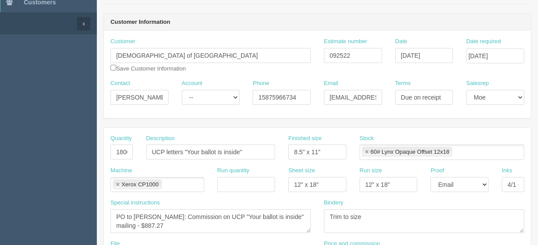
scroll to position [0, 0]
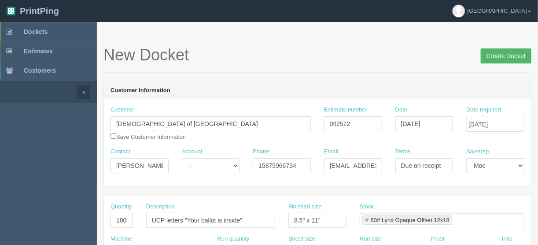
type textarea "POSTAGE ON CLIENT'S ACCOUNT"
click at [503, 53] on input "Create Docket" at bounding box center [506, 55] width 51 height 15
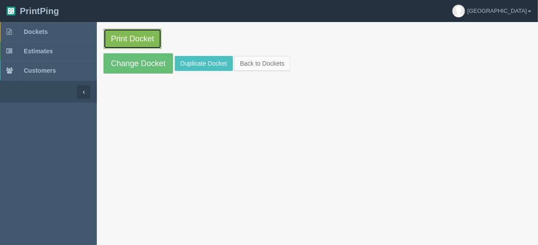
click at [135, 36] on link "Print Docket" at bounding box center [133, 39] width 58 height 20
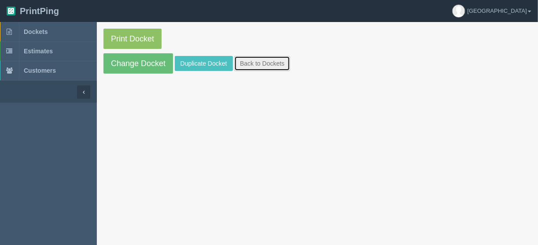
click at [265, 63] on link "Back to Dockets" at bounding box center [262, 63] width 56 height 15
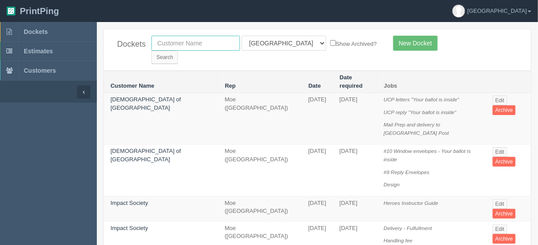
click at [195, 38] on input "text" at bounding box center [196, 43] width 89 height 15
type input "UNITED C"
click at [278, 44] on select "All Users Ali Ali Test 1 Aly Amy Ankit Arif Brandon Dan France Greg Jim Mark Ma…" at bounding box center [284, 43] width 85 height 15
select select
click at [242, 36] on select "All Users Ali Ali Test 1 Aly Amy Ankit Arif Brandon Dan France Greg Jim Mark Ma…" at bounding box center [284, 43] width 85 height 15
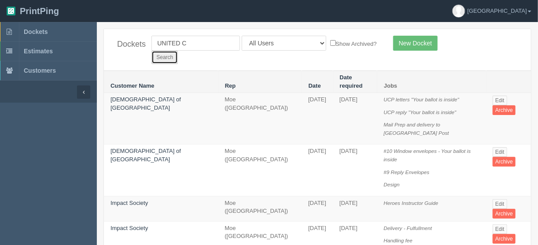
click at [178, 51] on input "Search" at bounding box center [165, 57] width 26 height 13
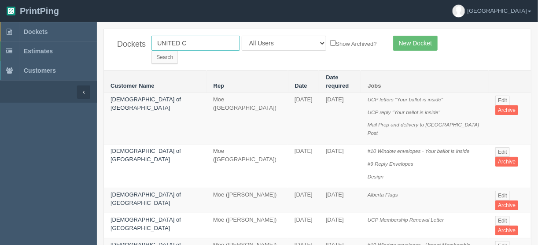
drag, startPoint x: 203, startPoint y: 37, endPoint x: 98, endPoint y: 51, distance: 105.8
click at [116, 51] on div "Dockets UNITED C All Users [PERSON_NAME] Test 1 [PERSON_NAME] [PERSON_NAME] [PE…" at bounding box center [317, 49] width 427 height 41
type input "market w"
click at [178, 51] on input "Search" at bounding box center [165, 57] width 26 height 13
